Goal: Task Accomplishment & Management: Use online tool/utility

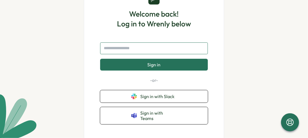
click at [139, 54] on input "text" at bounding box center [154, 48] width 108 height 12
type input "**********"
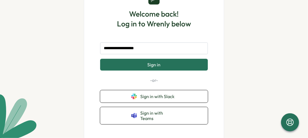
click at [165, 62] on button "Sign in" at bounding box center [154, 65] width 108 height 12
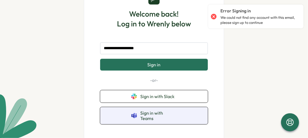
click at [154, 115] on span "Sign in with Teams" at bounding box center [158, 115] width 36 height 10
